Goal: Information Seeking & Learning: Learn about a topic

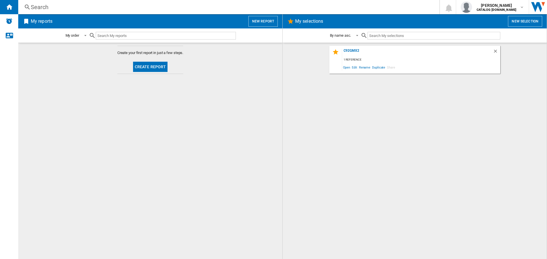
click at [58, 7] on div "Search" at bounding box center [228, 7] width 394 height 8
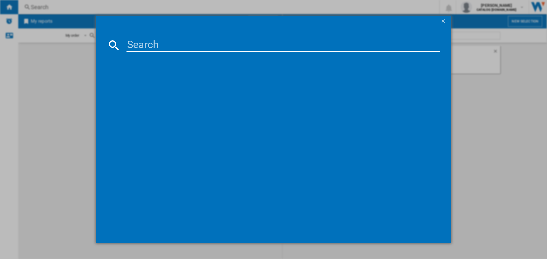
paste input "SF64M3TVX"
type input "SF64M3TVX"
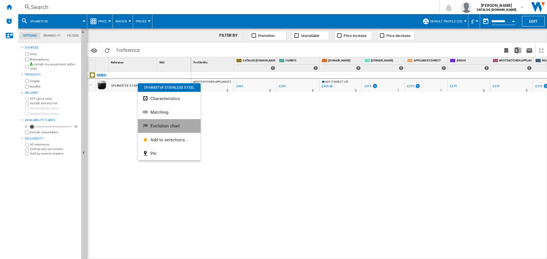
click at [159, 129] on button "Evolution chart" at bounding box center [169, 126] width 63 height 14
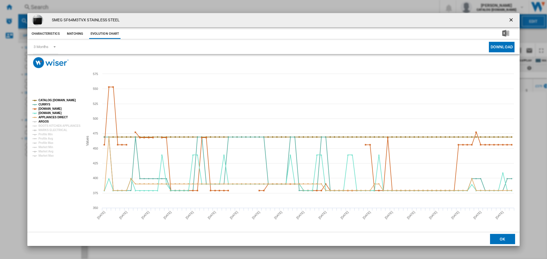
click at [39, 123] on tspan "ARGOS" at bounding box center [43, 121] width 11 height 3
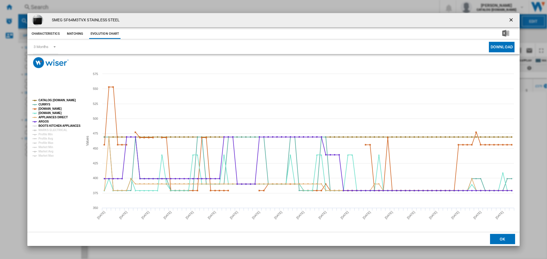
click at [48, 128] on tspan "BOOTS KITCHEN APPLIANCES" at bounding box center [59, 125] width 42 height 3
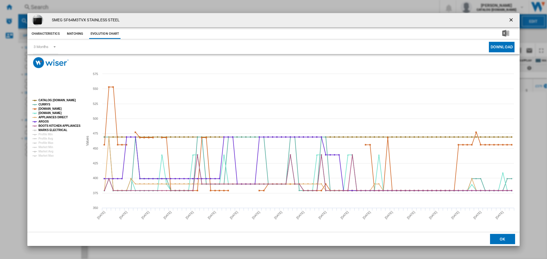
click at [48, 130] on tspan "MARKS ELECTRICAL" at bounding box center [52, 130] width 29 height 3
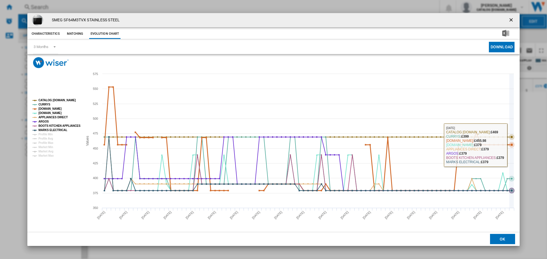
click at [513, 145] on icon "Product popup" at bounding box center [511, 145] width 3 height 3
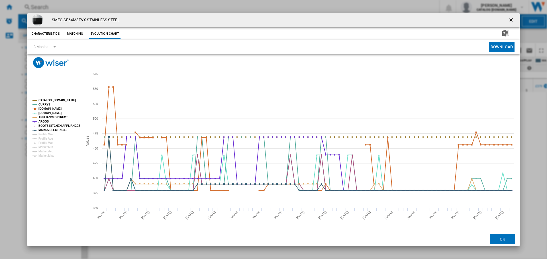
click at [509, 19] on ng-md-icon "getI18NText('BUTTONS.CLOSE_DIALOG')" at bounding box center [511, 20] width 7 height 7
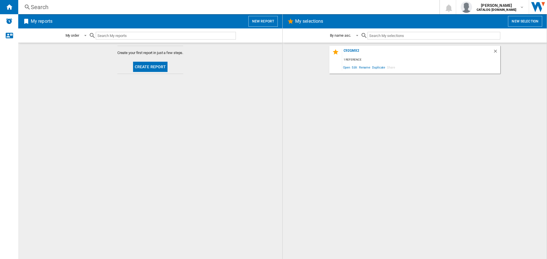
click at [44, 6] on div "Search" at bounding box center [228, 7] width 394 height 8
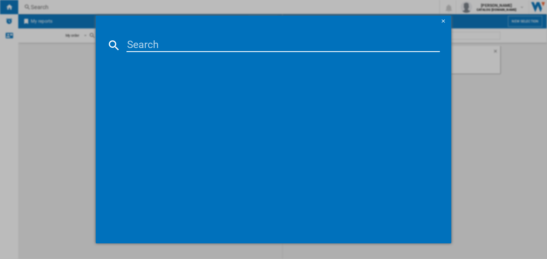
click at [135, 47] on input at bounding box center [282, 45] width 313 height 14
type input "di2641d"
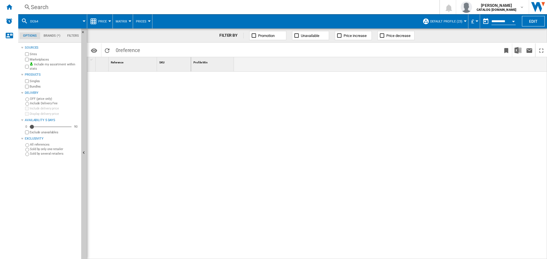
click at [70, 8] on div "Search" at bounding box center [228, 7] width 394 height 8
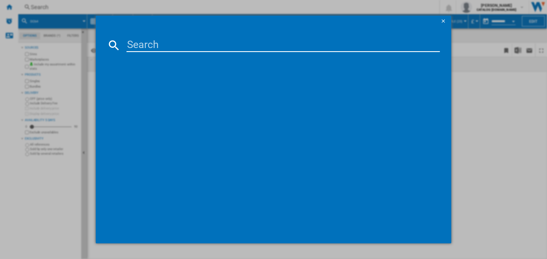
click at [149, 48] on input at bounding box center [282, 45] width 313 height 14
type input "SI2641"
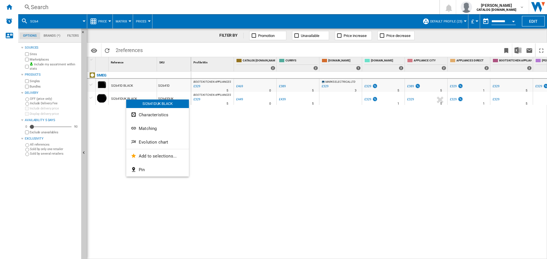
click at [125, 89] on div at bounding box center [273, 129] width 547 height 259
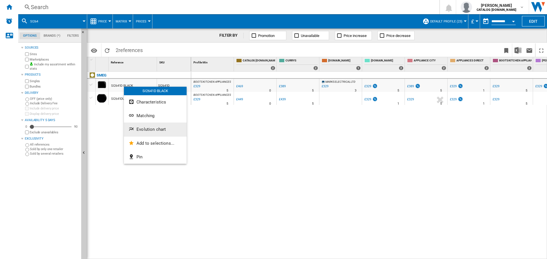
click at [153, 131] on span "Evolution chart" at bounding box center [150, 129] width 29 height 5
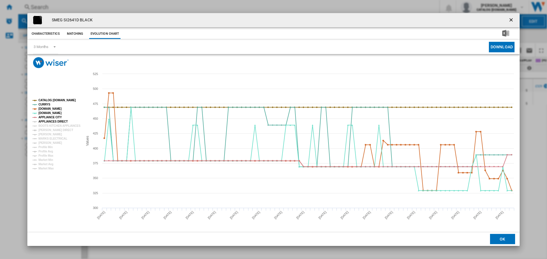
click at [58, 121] on tspan "APPLIANCES DIRECT" at bounding box center [52, 121] width 29 height 3
click at [60, 127] on tspan "BOOTS KITCHEN APPLIANCES" at bounding box center [59, 125] width 42 height 3
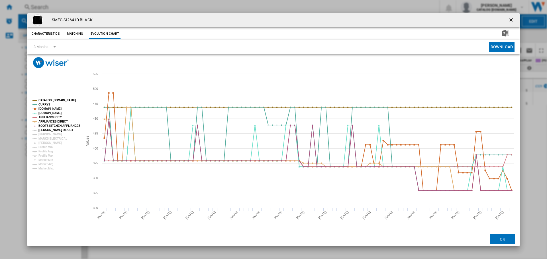
click at [55, 131] on tspan "HUGHES DIRECT" at bounding box center [55, 130] width 35 height 3
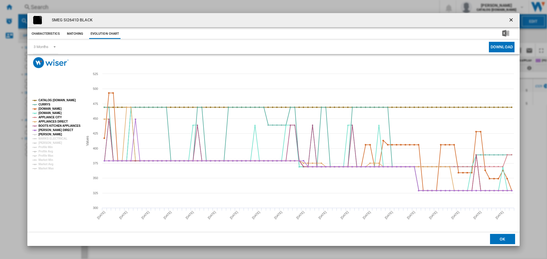
click at [50, 135] on tspan "JOHN LEWIS" at bounding box center [50, 134] width 24 height 3
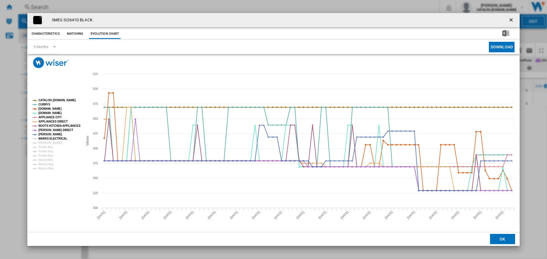
click at [56, 138] on tspan "MARKS ELECTRICAL" at bounding box center [52, 138] width 29 height 3
click at [53, 144] on tspan "PETER TYSON" at bounding box center [50, 143] width 24 height 3
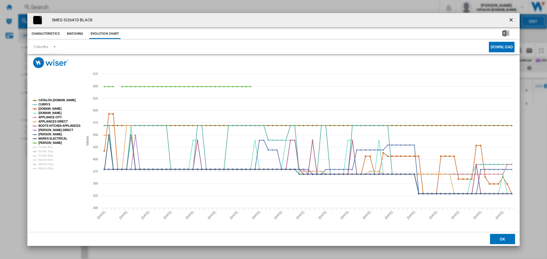
click at [511, 23] on ng-md-icon "getI18NText('BUTTONS.CLOSE_DIALOG')" at bounding box center [511, 20] width 7 height 7
